Goal: Task Accomplishment & Management: Use online tool/utility

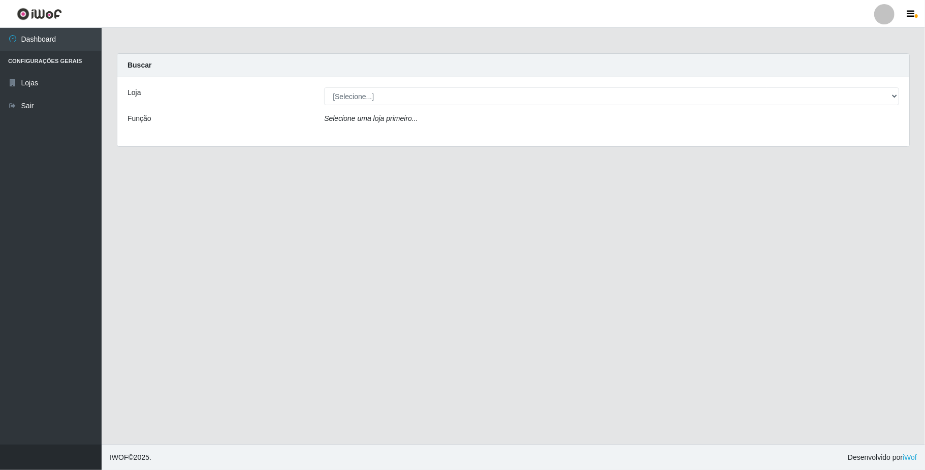
select select "407"
click at [324, 87] on select "[Selecione...] SuperFácil Atacado - Emaús" at bounding box center [611, 96] width 575 height 18
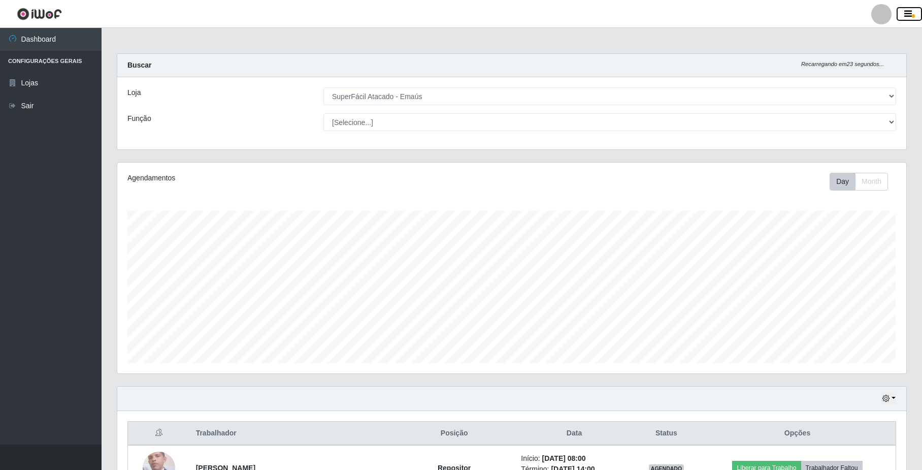
click at [906, 10] on icon "button" at bounding box center [908, 14] width 8 height 9
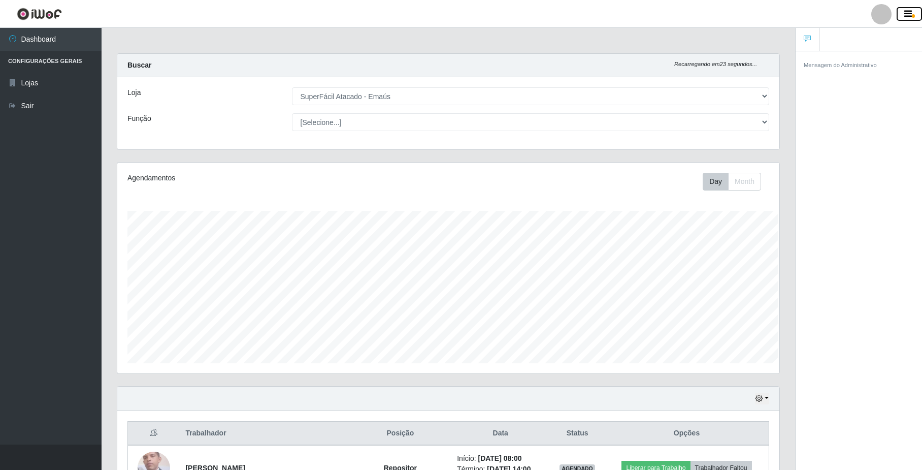
scroll to position [507608, 507157]
click at [878, 15] on div at bounding box center [881, 14] width 20 height 20
click at [861, 39] on button "Perfil" at bounding box center [861, 36] width 91 height 21
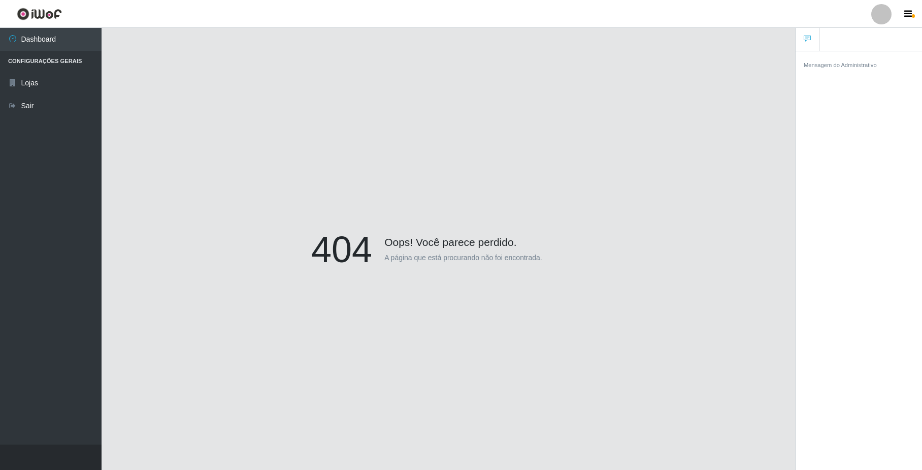
scroll to position [89, 0]
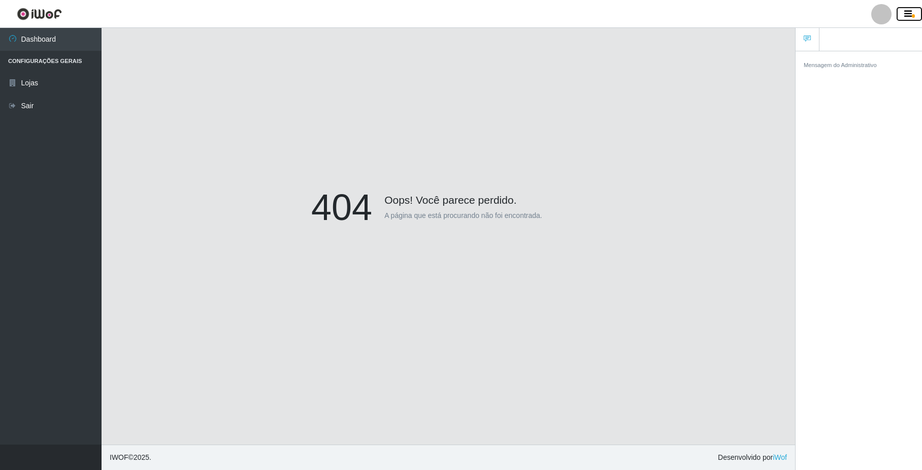
click at [909, 12] on icon "button" at bounding box center [908, 14] width 8 height 9
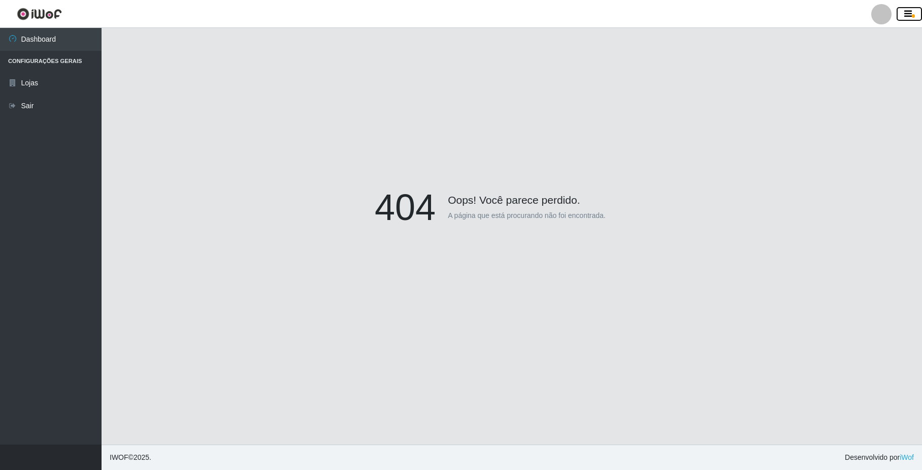
click at [909, 12] on icon "button" at bounding box center [908, 14] width 8 height 9
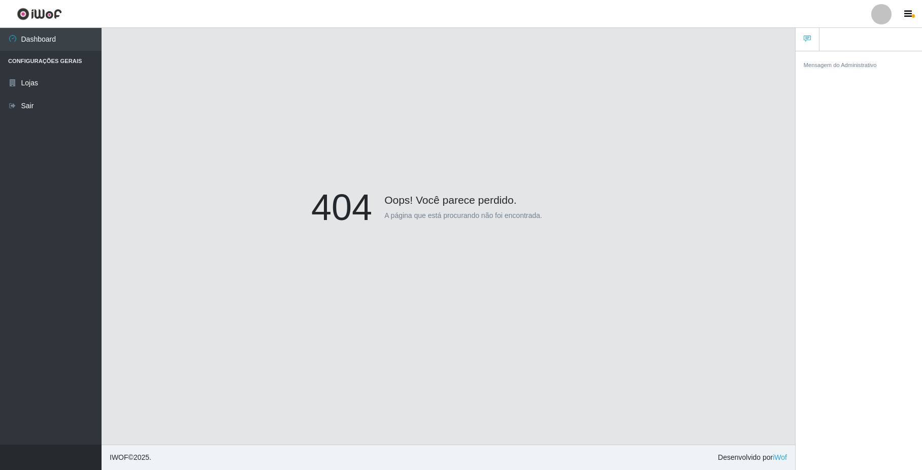
click at [885, 12] on div at bounding box center [881, 14] width 20 height 20
click at [871, 38] on button "Perfil" at bounding box center [861, 36] width 91 height 21
click at [906, 14] on icon "button" at bounding box center [908, 14] width 8 height 9
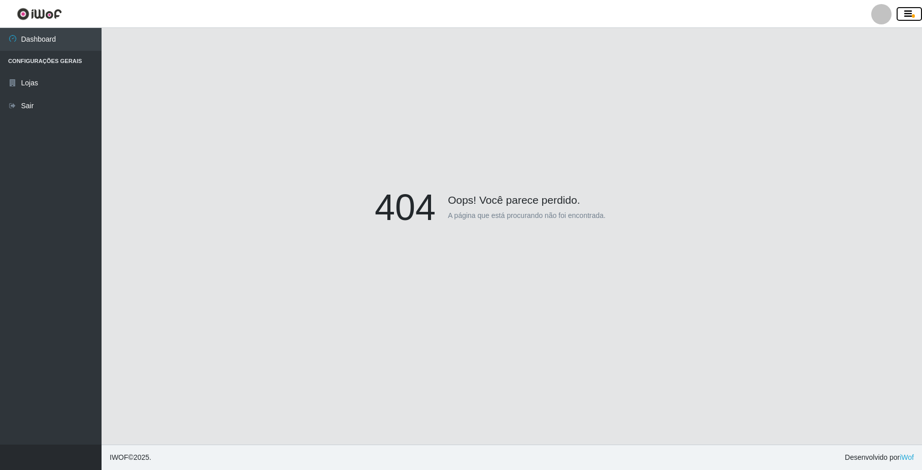
click at [908, 11] on icon "button" at bounding box center [908, 14] width 8 height 9
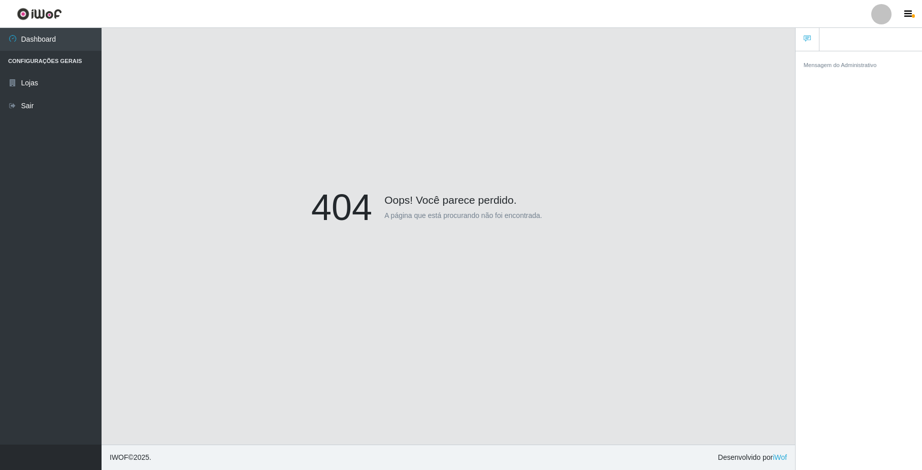
click at [881, 20] on div at bounding box center [881, 14] width 20 height 20
click at [845, 77] on button "Sair" at bounding box center [861, 79] width 91 height 21
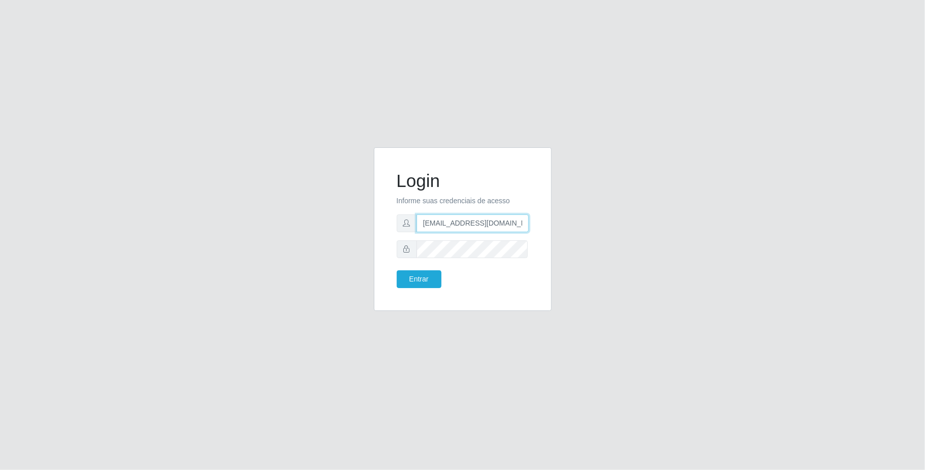
click at [525, 226] on input "[EMAIL_ADDRESS][DOMAIN_NAME]" at bounding box center [472, 223] width 112 height 18
drag, startPoint x: 640, startPoint y: 200, endPoint x: 592, endPoint y: 181, distance: 52.0
drag, startPoint x: 592, startPoint y: 181, endPoint x: 524, endPoint y: 226, distance: 82.0
drag, startPoint x: 524, startPoint y: 226, endPoint x: 504, endPoint y: 321, distance: 97.0
click at [504, 321] on div "Login Informe suas credenciais de acesso [EMAIL_ADDRESS][DOMAIN_NAME] Entrar" at bounding box center [462, 235] width 193 height 176
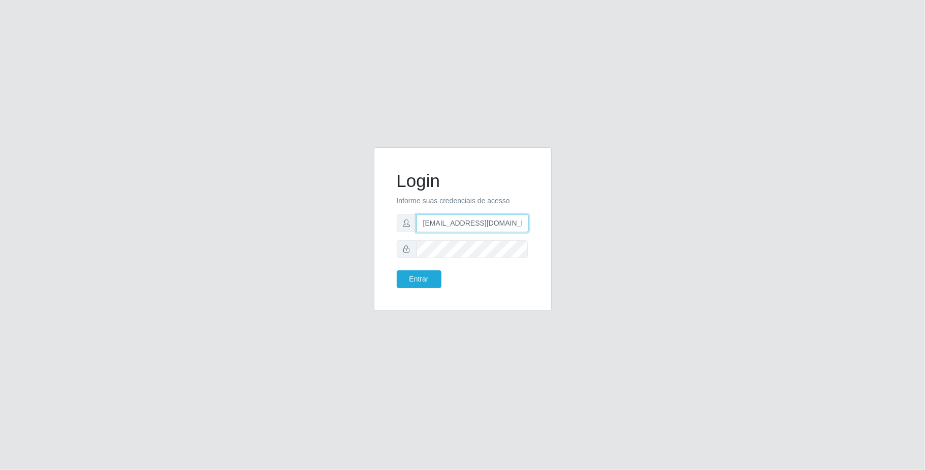
click at [519, 220] on input "[EMAIL_ADDRESS][DOMAIN_NAME]" at bounding box center [472, 223] width 112 height 18
click at [670, 183] on div "Login Informe suas credenciais de acesso [EMAIL_ADDRESS][DOMAIN_NAME] Entrar" at bounding box center [462, 235] width 579 height 176
click at [523, 222] on input "[EMAIL_ADDRESS][DOMAIN_NAME]" at bounding box center [472, 223] width 112 height 18
type input "g"
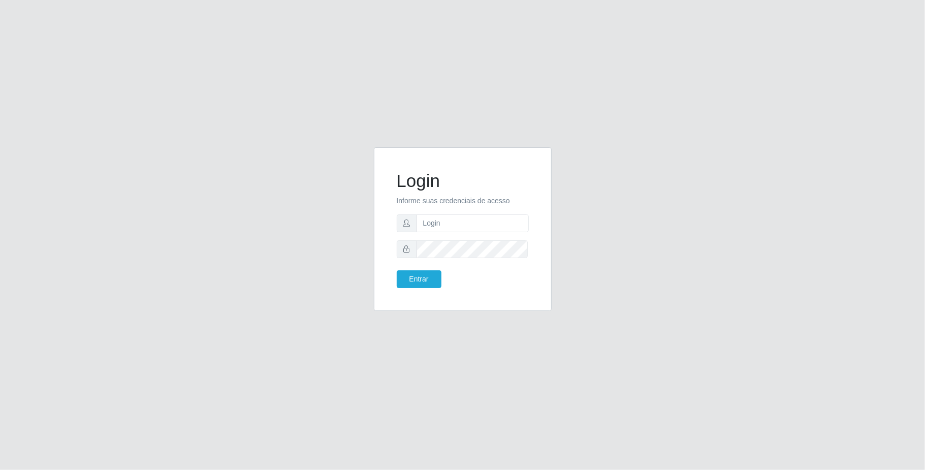
drag, startPoint x: 642, startPoint y: 452, endPoint x: 565, endPoint y: 378, distance: 107.4
click at [641, 452] on div "Login Informe suas credenciais de acesso Entrar" at bounding box center [462, 235] width 925 height 470
click at [523, 216] on input "text" at bounding box center [472, 223] width 112 height 18
type input "M"
type input "m"
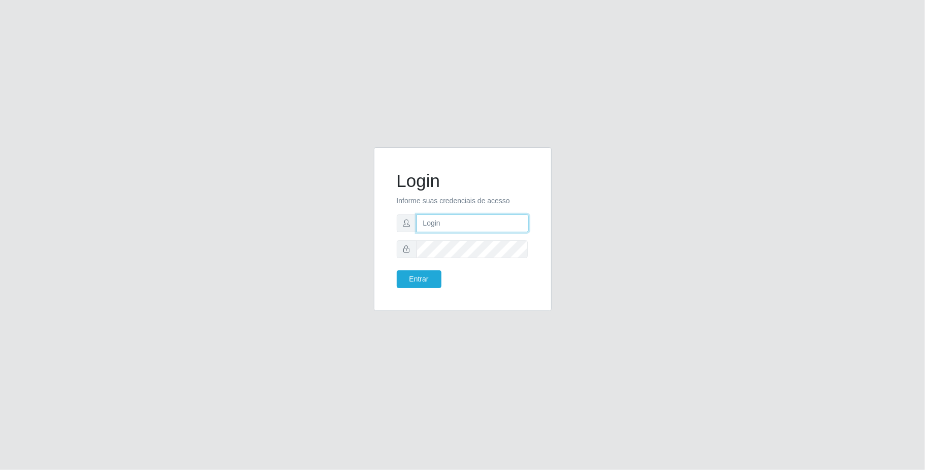
type input "b"
type input "m"
click at [711, 200] on div "Login Informe suas credenciais de acesso g Entrar" at bounding box center [462, 235] width 579 height 176
click at [508, 217] on input "g" at bounding box center [472, 223] width 112 height 18
type input "[EMAIL_ADDRESS][DOMAIN_NAME]"
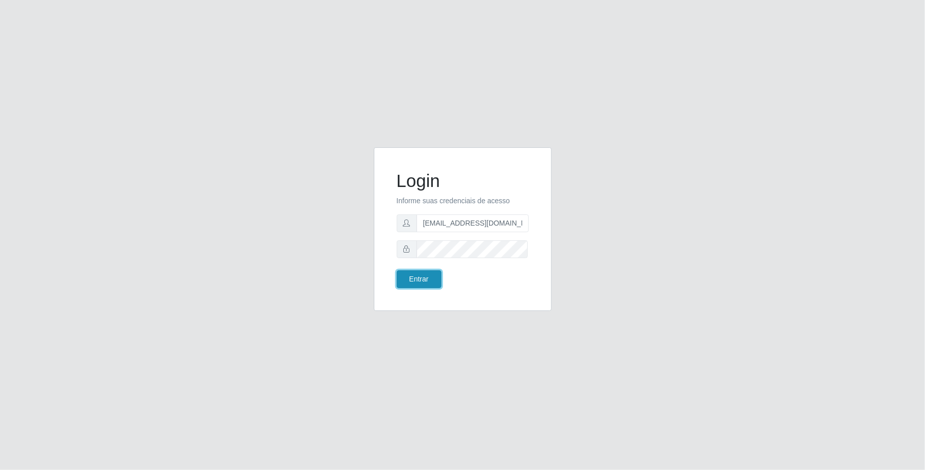
click at [425, 279] on button "Entrar" at bounding box center [419, 279] width 45 height 18
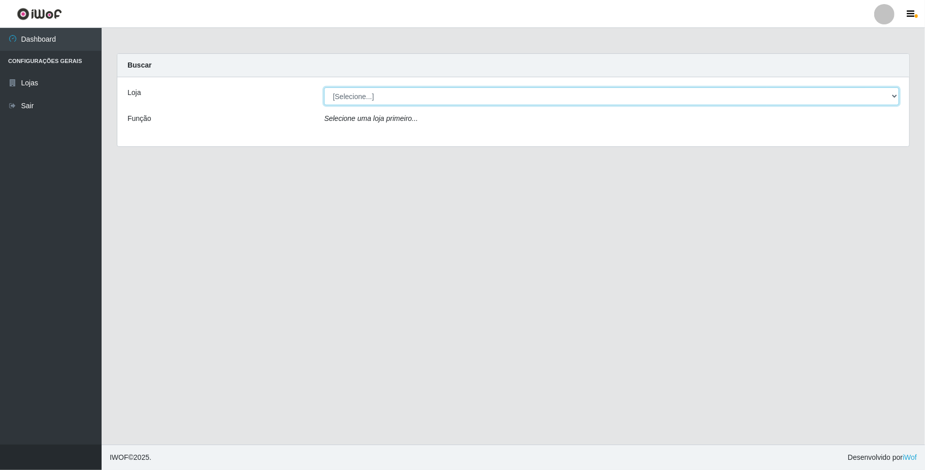
click at [893, 94] on select "[Selecione...] SuperFácil Atacado - Emaús" at bounding box center [611, 96] width 575 height 18
select select "407"
click at [324, 87] on select "[Selecione...] SuperFácil Atacado - Emaús" at bounding box center [611, 96] width 575 height 18
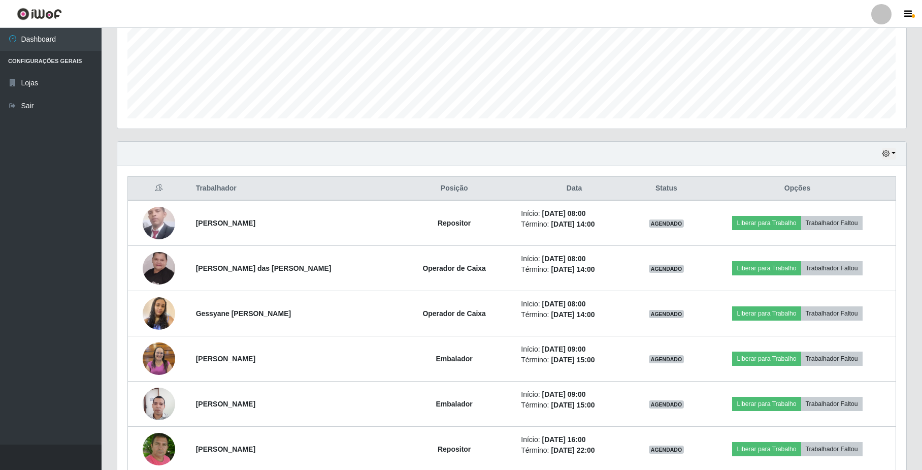
scroll to position [271, 0]
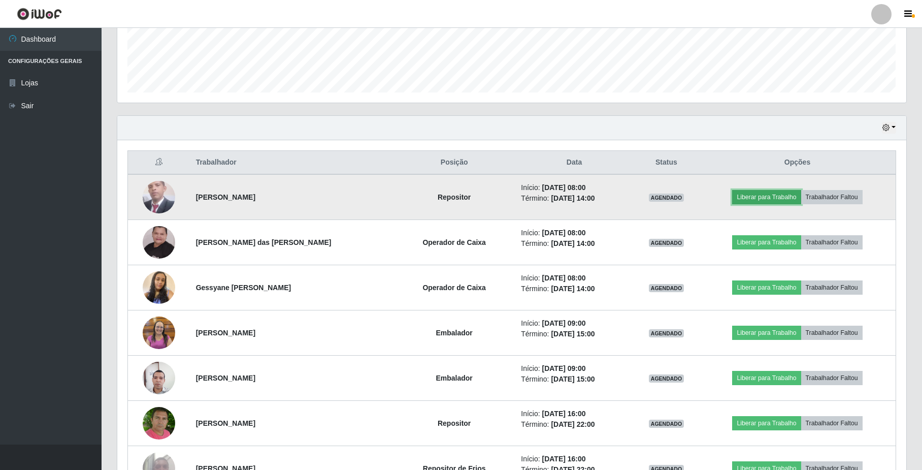
click at [774, 198] on button "Liberar para Trabalho" at bounding box center [766, 197] width 69 height 14
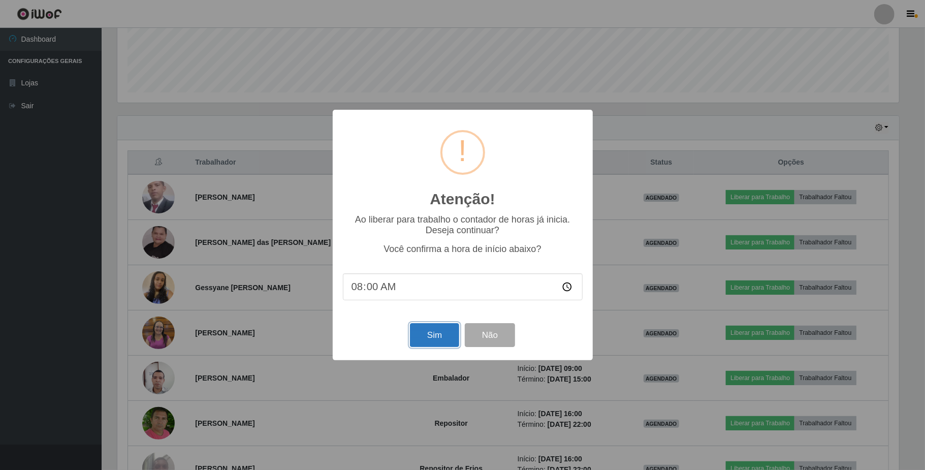
click at [444, 347] on button "Sim" at bounding box center [434, 335] width 49 height 24
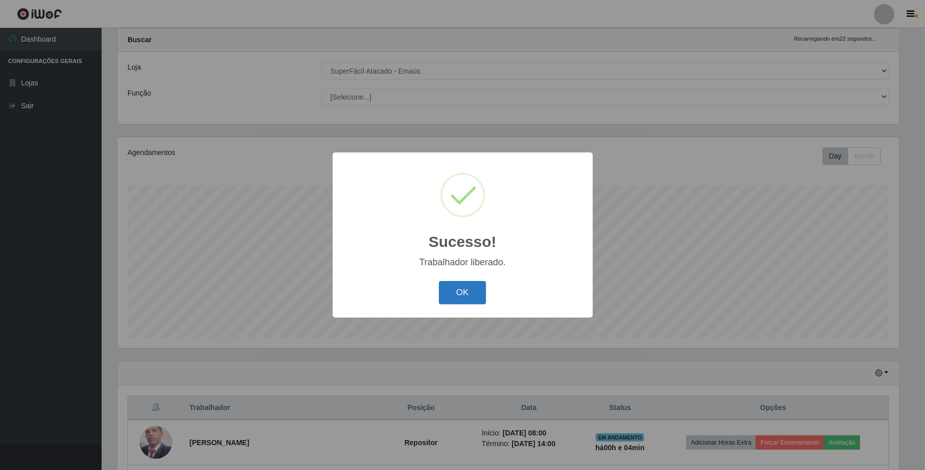
click at [461, 296] on button "OK" at bounding box center [462, 293] width 47 height 24
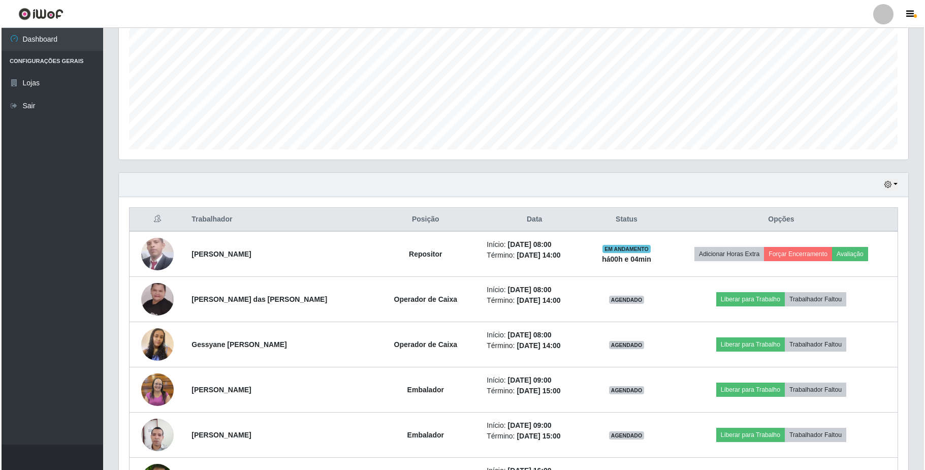
scroll to position [229, 0]
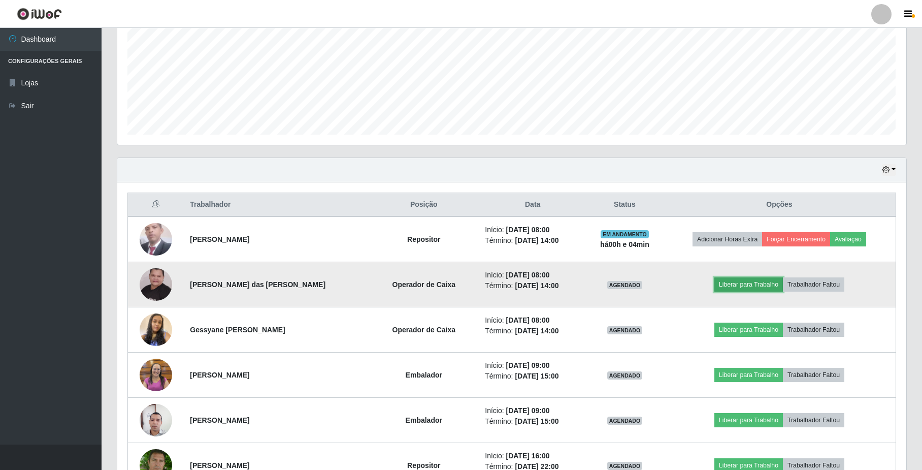
click at [745, 285] on button "Liberar para Trabalho" at bounding box center [749, 284] width 69 height 14
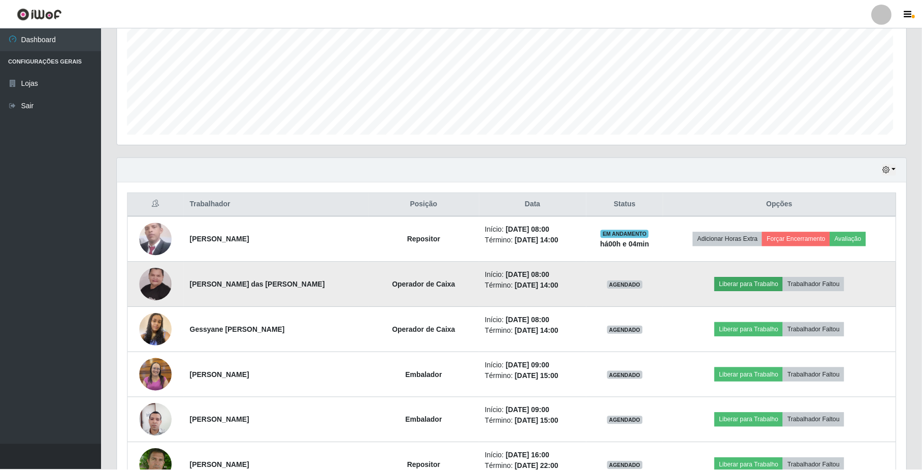
scroll to position [211, 781]
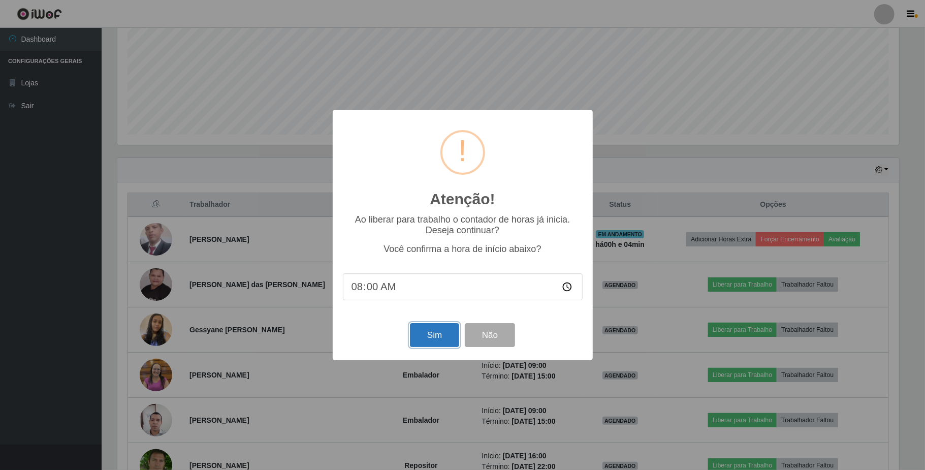
click at [443, 342] on button "Sim" at bounding box center [434, 335] width 49 height 24
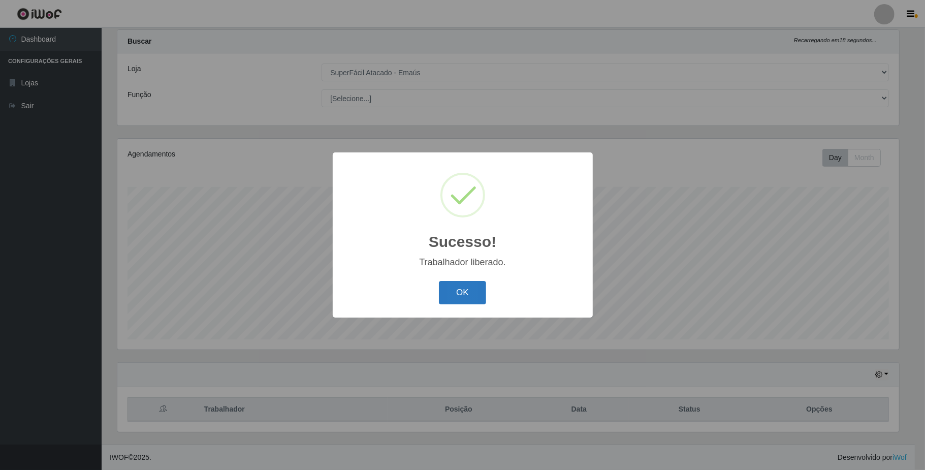
click at [453, 296] on button "OK" at bounding box center [462, 293] width 47 height 24
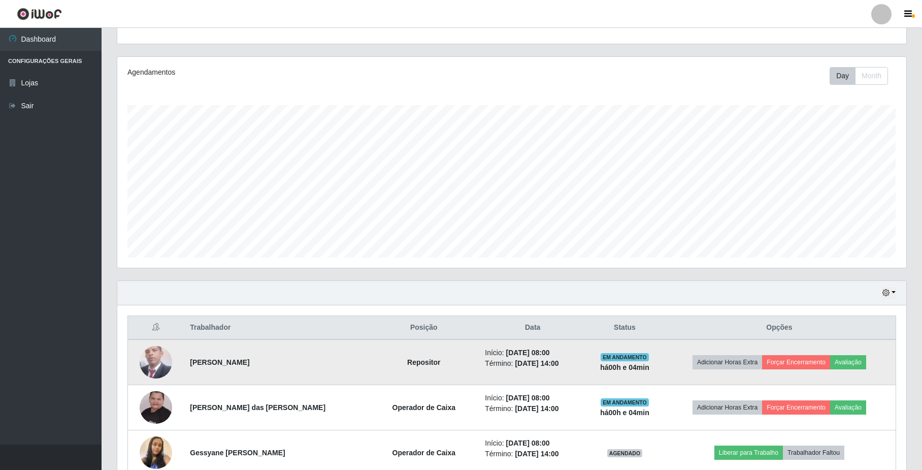
scroll to position [229, 0]
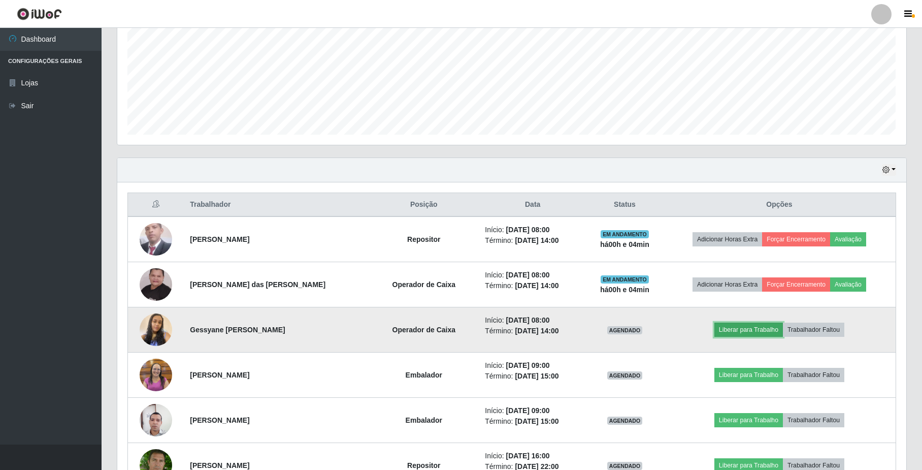
click at [755, 332] on button "Liberar para Trabalho" at bounding box center [749, 329] width 69 height 14
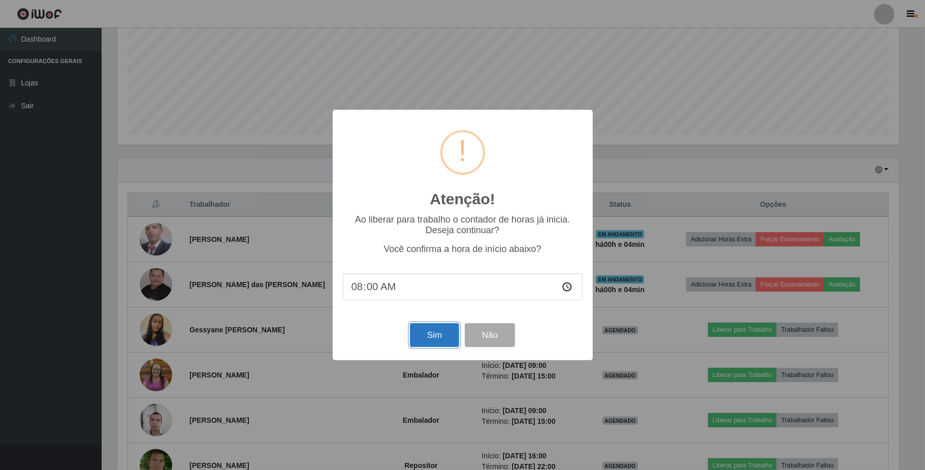
click at [448, 340] on button "Sim" at bounding box center [434, 335] width 49 height 24
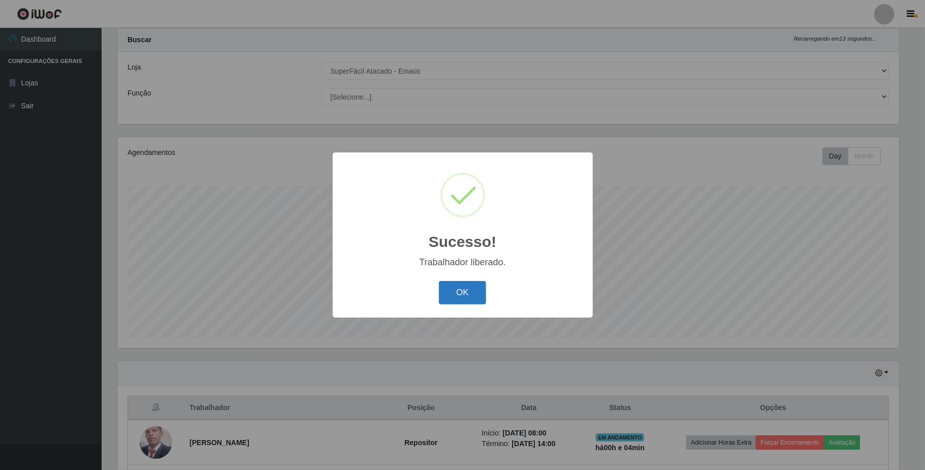
click at [456, 290] on button "OK" at bounding box center [462, 293] width 47 height 24
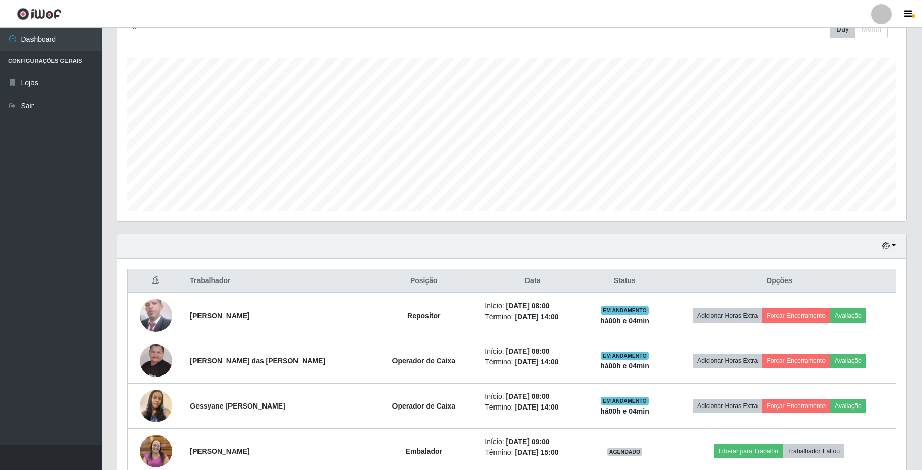
scroll to position [297, 0]
